Goal: Task Accomplishment & Management: Complete application form

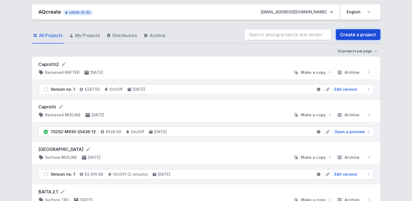
click at [356, 30] on link "Create a project" at bounding box center [358, 34] width 45 height 11
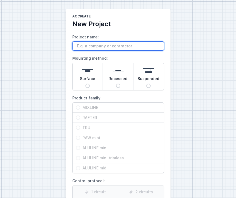
click at [99, 46] on input "Project name:" at bounding box center [118, 45] width 92 height 9
click at [100, 44] on input "Project name:" at bounding box center [118, 45] width 92 height 9
click at [103, 46] on input "Project name:" at bounding box center [118, 45] width 92 height 9
type input "HH Global"
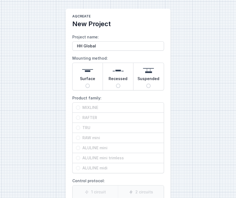
click at [153, 78] on span "Suspended" at bounding box center [148, 80] width 22 height 8
click at [150, 84] on input "Suspended" at bounding box center [148, 86] width 4 height 4
radio input "true"
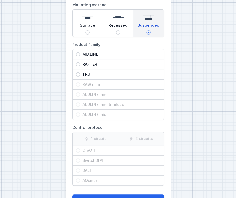
scroll to position [53, 0]
click at [123, 72] on span "TRU" at bounding box center [120, 74] width 80 height 5
click at [80, 72] on input "TRU" at bounding box center [78, 74] width 4 height 4
radio input "true"
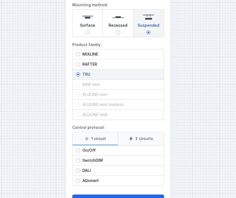
scroll to position [74, 0]
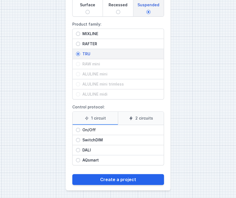
click at [121, 125] on div "On/Off" at bounding box center [117, 130] width 91 height 10
click at [80, 128] on input "On/Off" at bounding box center [78, 130] width 4 height 4
radio input "true"
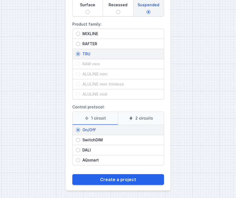
click at [98, 150] on span "DALI" at bounding box center [120, 149] width 80 height 5
click at [80, 150] on input "DALI" at bounding box center [78, 150] width 4 height 4
radio input "true"
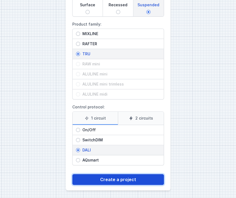
click at [126, 179] on button "Create a project" at bounding box center [118, 179] width 92 height 11
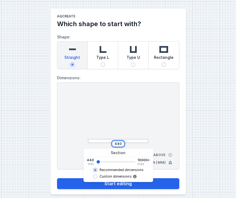
click at [117, 144] on input "440" at bounding box center [118, 144] width 9 height 4
click at [57, 178] on button "Start editing" at bounding box center [118, 183] width 122 height 11
type input "19900"
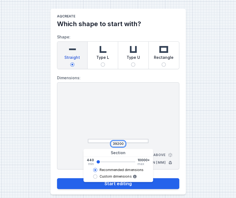
type input "9960"
select select "M"
select select "3000"
select select "4"
select select "opal"
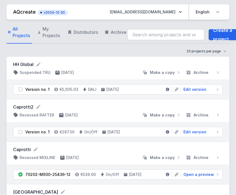
drag, startPoint x: 218, startPoint y: 38, endPoint x: 113, endPoint y: 61, distance: 107.4
click at [113, 61] on div "HH Global Suspended TRU [DATE] Make a copy Archive" at bounding box center [118, 68] width 223 height 23
click at [198, 85] on li "Version no. 1 €5,935.03 DALI [DATE] Edit version" at bounding box center [117, 89] width 209 height 10
click at [197, 88] on span "Edit version" at bounding box center [194, 89] width 23 height 5
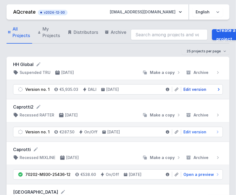
select select "M"
select select "3000"
select select "4"
select select "opal"
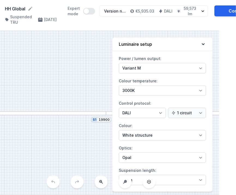
scroll to position [0, 16]
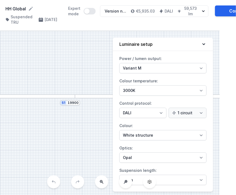
drag, startPoint x: 81, startPoint y: 136, endPoint x: 38, endPoint y: 119, distance: 46.1
click at [38, 119] on div "S1 19900" at bounding box center [102, 113] width 236 height 164
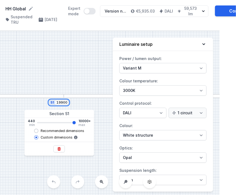
click at [63, 105] on input "19900" at bounding box center [61, 102] width 11 height 4
click at [59, 105] on input "19900" at bounding box center [61, 102] width 11 height 4
type input "10000"
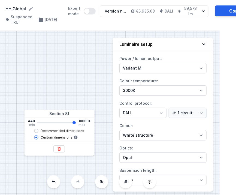
type input "440"
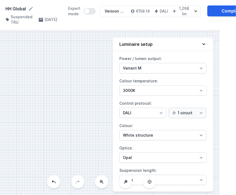
click at [80, 96] on div "S1 440" at bounding box center [102, 113] width 236 height 164
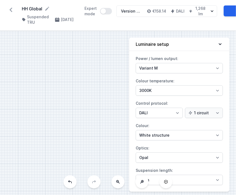
drag, startPoint x: 40, startPoint y: 122, endPoint x: 52, endPoint y: 109, distance: 18.1
click at [52, 109] on div "S1 440" at bounding box center [118, 113] width 236 height 164
click at [120, 188] on button at bounding box center [117, 181] width 13 height 13
click at [120, 188] on div "S1 440" at bounding box center [118, 113] width 236 height 164
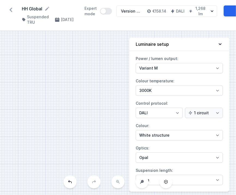
click at [120, 188] on div "S1 440" at bounding box center [118, 113] width 236 height 164
drag, startPoint x: 101, startPoint y: 122, endPoint x: 11, endPoint y: 171, distance: 102.6
click at [11, 171] on div "S1 440" at bounding box center [118, 113] width 236 height 164
click at [218, 42] on icon at bounding box center [219, 43] width 5 height 5
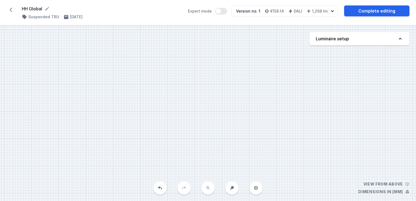
drag, startPoint x: 177, startPoint y: 97, endPoint x: 253, endPoint y: 137, distance: 85.6
click at [236, 137] on div "S1 440" at bounding box center [208, 114] width 416 height 176
click at [48, 16] on h4 "Suspended TRU" at bounding box center [43, 16] width 31 height 5
click at [13, 12] on icon at bounding box center [11, 9] width 9 height 9
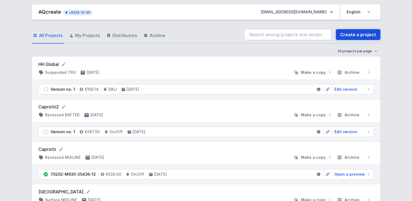
click at [236, 33] on link "Create a project" at bounding box center [358, 34] width 45 height 11
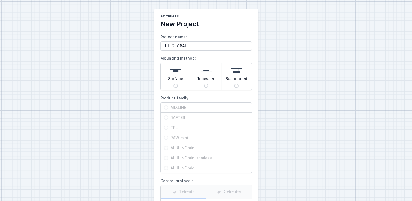
type input "HH GLOBAL"
click at [232, 89] on div "Suspended" at bounding box center [237, 76] width 30 height 27
click at [234, 88] on input "Suspended" at bounding box center [236, 86] width 4 height 4
radio input "true"
click at [199, 125] on span "TRU" at bounding box center [208, 127] width 80 height 5
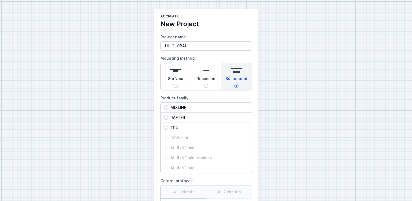
click at [168, 126] on input "TRU" at bounding box center [166, 128] width 4 height 4
radio input "true"
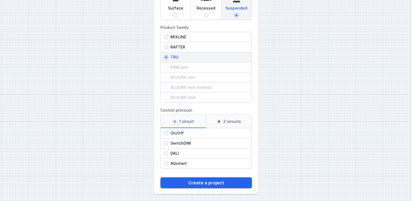
scroll to position [71, 0]
click at [187, 152] on span "DALI" at bounding box center [208, 152] width 80 height 5
click at [168, 152] on input "DALI" at bounding box center [166, 153] width 4 height 4
radio input "true"
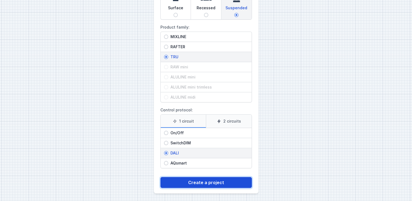
click at [211, 185] on button "Create a project" at bounding box center [207, 182] width 92 height 11
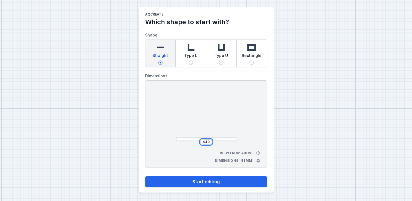
click at [206, 143] on input "440" at bounding box center [206, 142] width 9 height 4
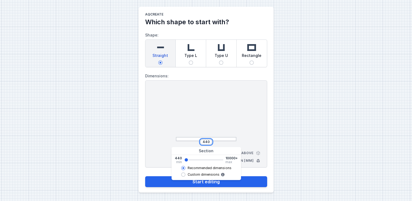
click at [206, 143] on input "440" at bounding box center [206, 142] width 9 height 4
click at [145, 176] on button "Start editing" at bounding box center [206, 181] width 122 height 11
type input "3942"
type input "3940"
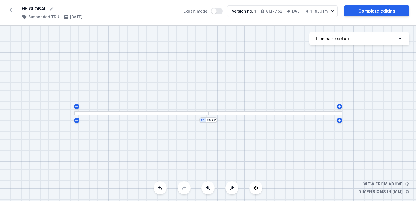
click at [178, 113] on div at bounding box center [141, 113] width 134 height 4
click at [236, 42] on button "Luminaire setup" at bounding box center [360, 38] width 100 height 13
select select "M"
select select "3000"
select select "4"
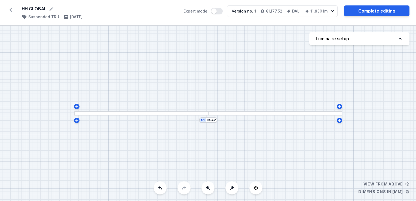
select select "opal"
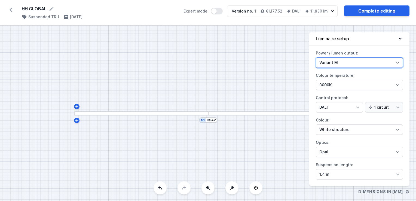
click at [236, 63] on select "Variant L Variant M" at bounding box center [359, 63] width 87 height 10
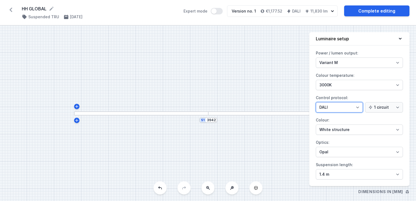
click at [236, 106] on select "On/Off SwitchDIM DALI AQsmart" at bounding box center [339, 107] width 47 height 10
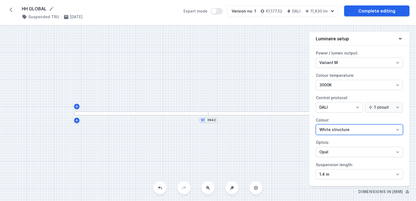
drag, startPoint x: 349, startPoint y: 106, endPoint x: 344, endPoint y: 131, distance: 25.7
drag, startPoint x: 344, startPoint y: 131, endPoint x: 300, endPoint y: 141, distance: 45.4
click at [236, 141] on div "S1 3942" at bounding box center [208, 114] width 416 height 176
click at [236, 132] on select "White structure Black structure Gold structure Copper Gray Another colour (from…" at bounding box center [359, 130] width 87 height 10
select select "2"
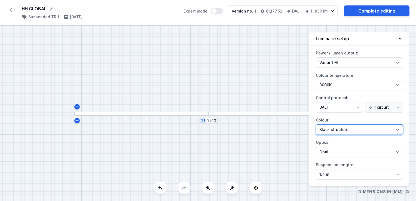
click at [236, 125] on select "White structure Black structure Gold structure Copper Gray Another colour (from…" at bounding box center [359, 130] width 87 height 10
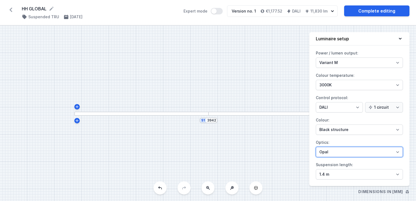
click at [236, 151] on select "Microprism Opal" at bounding box center [359, 152] width 87 height 10
select select "microprism"
click at [236, 147] on select "Microprism Opal" at bounding box center [359, 152] width 87 height 10
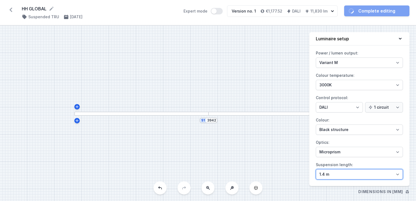
click at [236, 174] on select "1.4 m 3 m 4 m 5 m" at bounding box center [359, 174] width 87 height 10
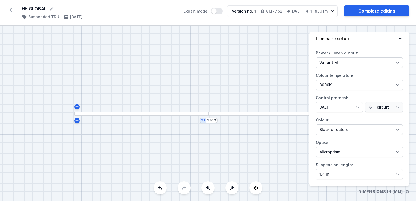
drag, startPoint x: 336, startPoint y: 174, endPoint x: 309, endPoint y: 177, distance: 28.0
click at [236, 177] on div "S1 3942" at bounding box center [208, 114] width 416 height 176
drag, startPoint x: 228, startPoint y: 128, endPoint x: 185, endPoint y: 128, distance: 43.3
drag, startPoint x: 185, startPoint y: 128, endPoint x: 286, endPoint y: 139, distance: 101.8
click at [236, 139] on div "S1 3942" at bounding box center [208, 114] width 416 height 176
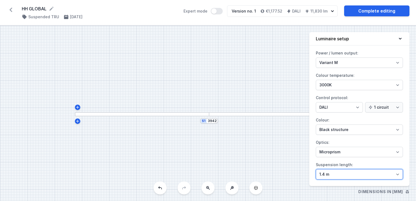
click at [236, 173] on select "1.4 m 3 m 4 m 5 m" at bounding box center [359, 174] width 87 height 10
click at [236, 162] on div "S1 3942" at bounding box center [208, 114] width 416 height 176
drag, startPoint x: 262, startPoint y: 162, endPoint x: 209, endPoint y: 167, distance: 52.8
drag, startPoint x: 209, startPoint y: 167, endPoint x: 297, endPoint y: 179, distance: 88.5
click at [236, 179] on div "S1 3942" at bounding box center [208, 114] width 416 height 176
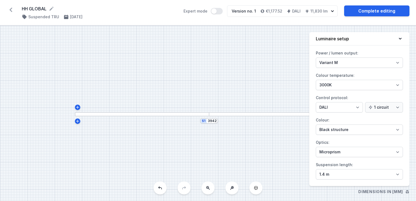
click at [236, 113] on div at bounding box center [276, 114] width 134 height 4
click at [236, 17] on div "HH GLOBAL ( 11761 /v 1 ) Suspended TRU [DATE] Expert mode Version no. 1 €1,177.…" at bounding box center [208, 12] width 416 height 25
click at [222, 12] on button "Expert mode" at bounding box center [217, 11] width 12 height 7
click at [227, 114] on div at bounding box center [276, 114] width 134 height 4
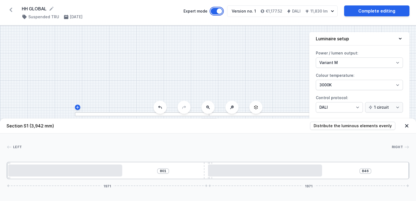
click at [222, 10] on button "Expert mode" at bounding box center [217, 11] width 12 height 7
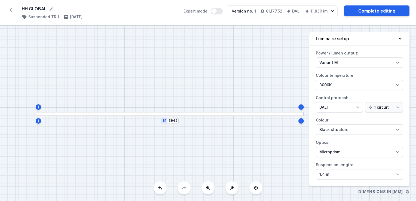
drag, startPoint x: 279, startPoint y: 98, endPoint x: 240, endPoint y: 98, distance: 39.2
click at [236, 98] on div "S1 3942" at bounding box center [208, 114] width 416 height 176
click at [236, 17] on div "HH GLOBAL ( 11761 /v 1 ) Suspended TRU [DATE] Expert mode Version no. 1 €1,177.…" at bounding box center [208, 12] width 416 height 25
click at [236, 12] on link "Complete editing" at bounding box center [376, 10] width 65 height 11
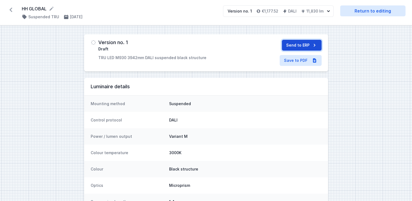
click at [236, 40] on button "Send to ERP" at bounding box center [302, 45] width 40 height 11
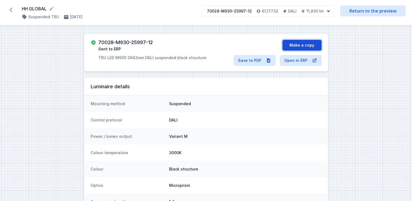
click at [236, 47] on button "Make a copy" at bounding box center [302, 45] width 39 height 11
select select "M"
select select "3000"
select select "4"
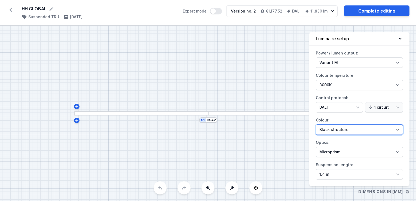
click at [236, 132] on select "White structure Black structure Gold structure Copper Gray Another colour (from…" at bounding box center [359, 130] width 87 height 10
select select "5"
click at [236, 125] on select "White structure Black structure Gold structure Copper Gray Another colour (from…" at bounding box center [359, 130] width 87 height 10
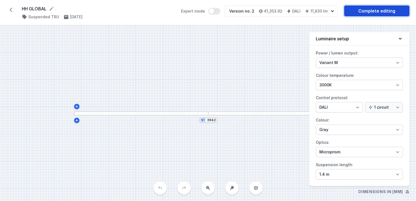
click at [236, 14] on link "Complete editing" at bounding box center [376, 10] width 65 height 11
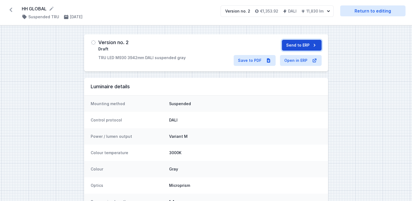
click at [236, 41] on button "Send to ERP" at bounding box center [302, 45] width 40 height 11
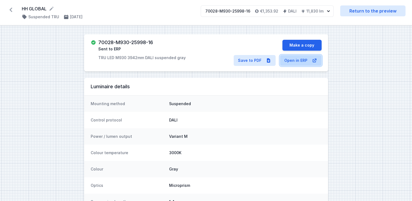
click at [236, 61] on link "Open in ERP" at bounding box center [301, 60] width 42 height 11
